Goal: Information Seeking & Learning: Learn about a topic

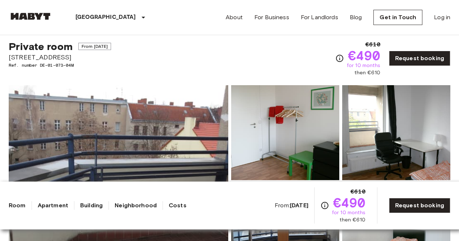
scroll to position [19, 0]
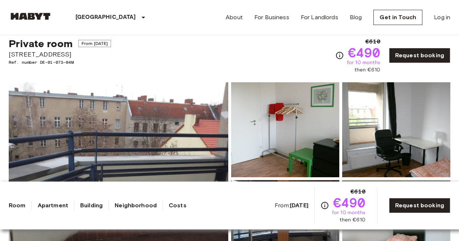
click at [90, 204] on link "Building" at bounding box center [91, 205] width 22 height 9
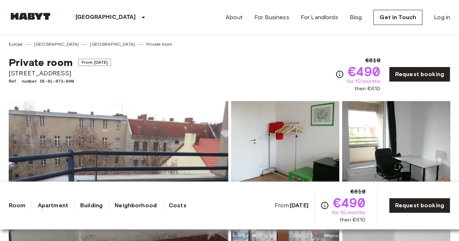
click at [61, 203] on link "Apartment" at bounding box center [53, 205] width 30 height 9
click at [174, 203] on link "Costs" at bounding box center [178, 205] width 18 height 9
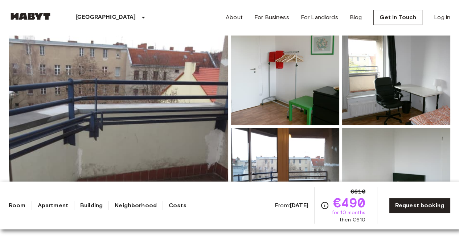
scroll to position [71, 0]
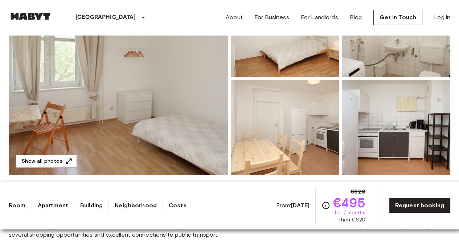
click at [84, 204] on link "Building" at bounding box center [91, 205] width 22 height 9
